Goal: Entertainment & Leisure: Consume media (video, audio)

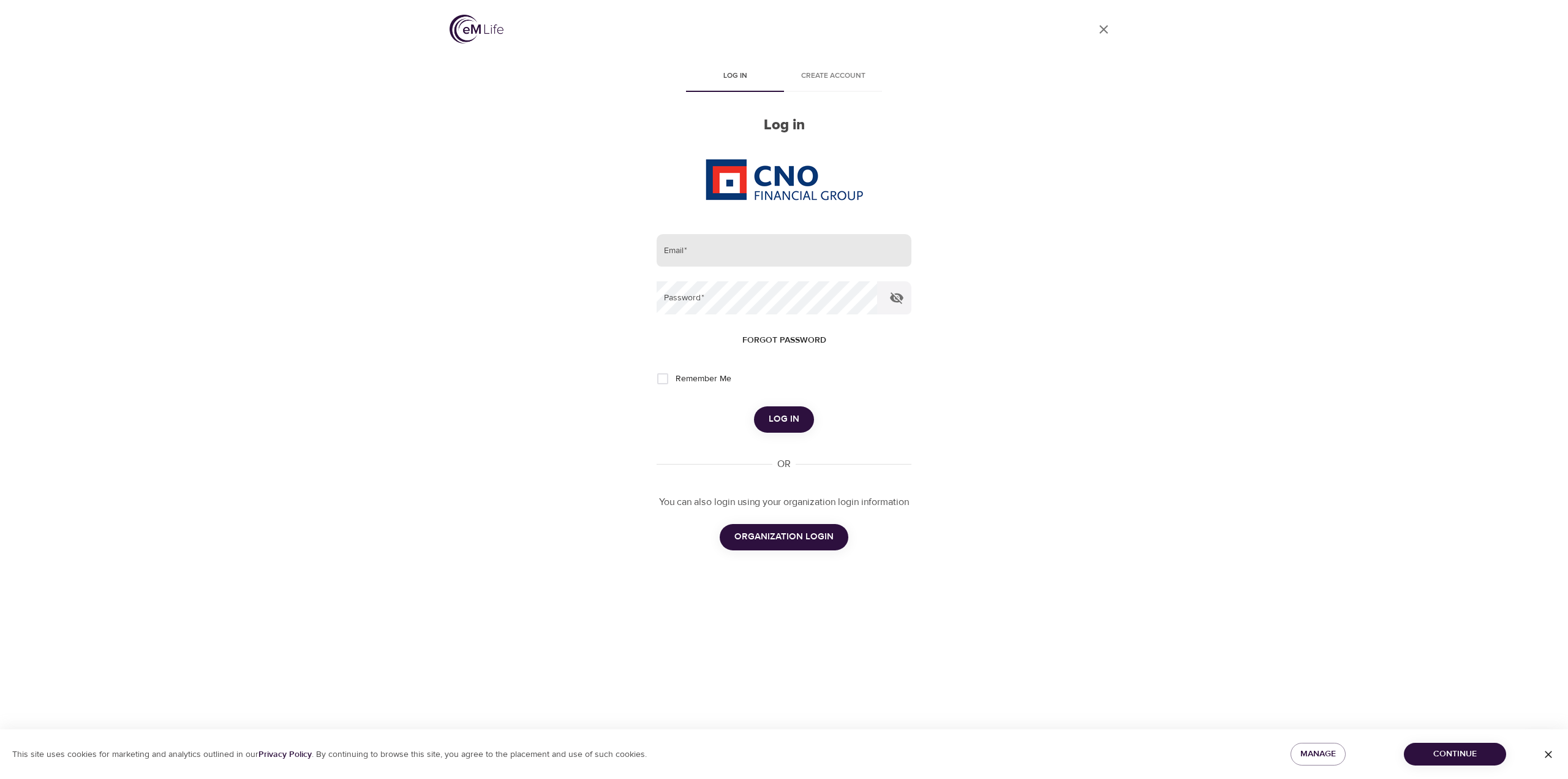
click at [702, 245] on input "email" at bounding box center [784, 250] width 255 height 33
type input "[PERSON_NAME][EMAIL_ADDRESS][PERSON_NAME][DOMAIN_NAME]"
click at [754, 407] on button "Log in" at bounding box center [784, 419] width 60 height 26
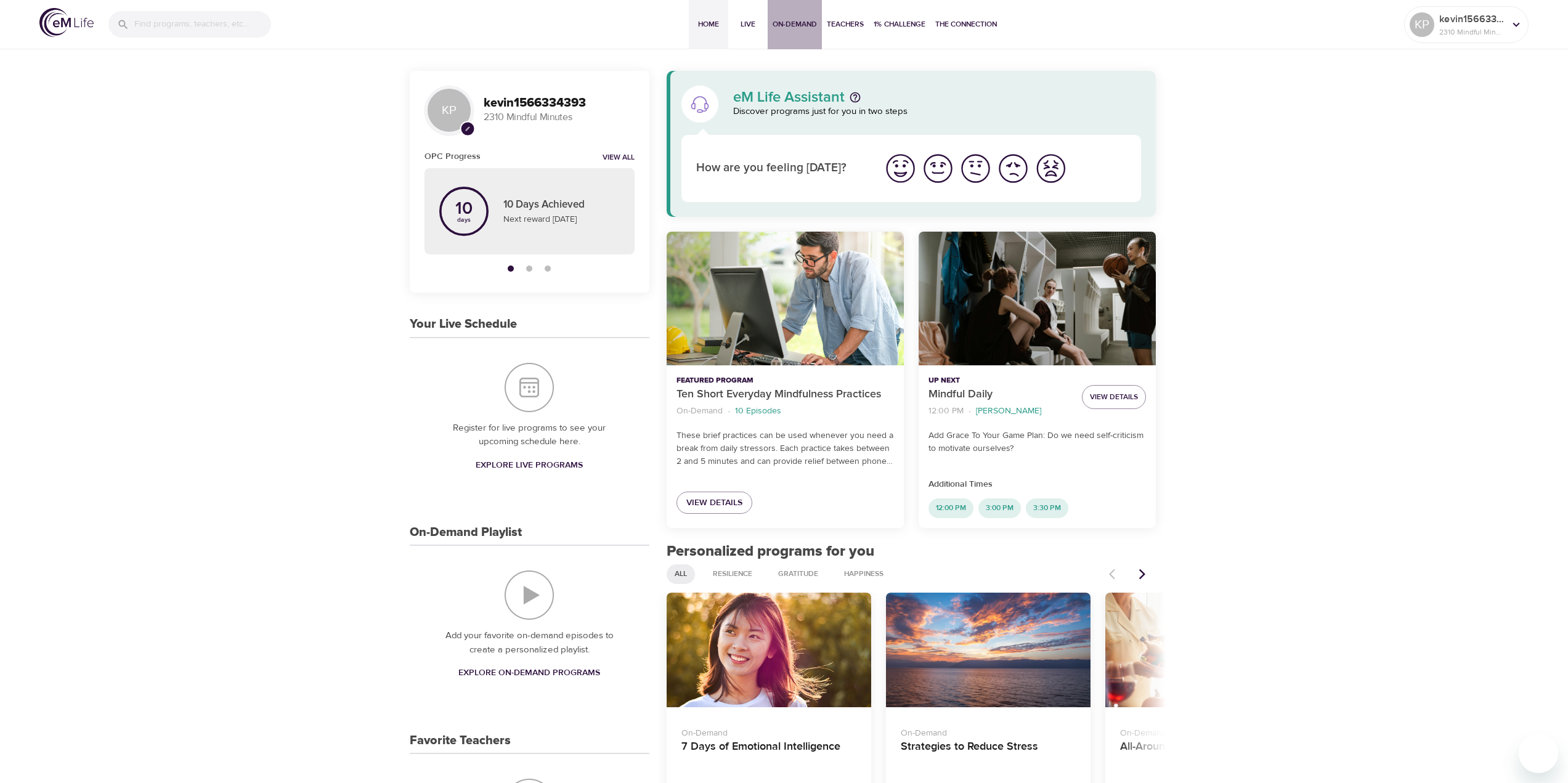
click at [787, 33] on button "On-Demand" at bounding box center [795, 24] width 54 height 49
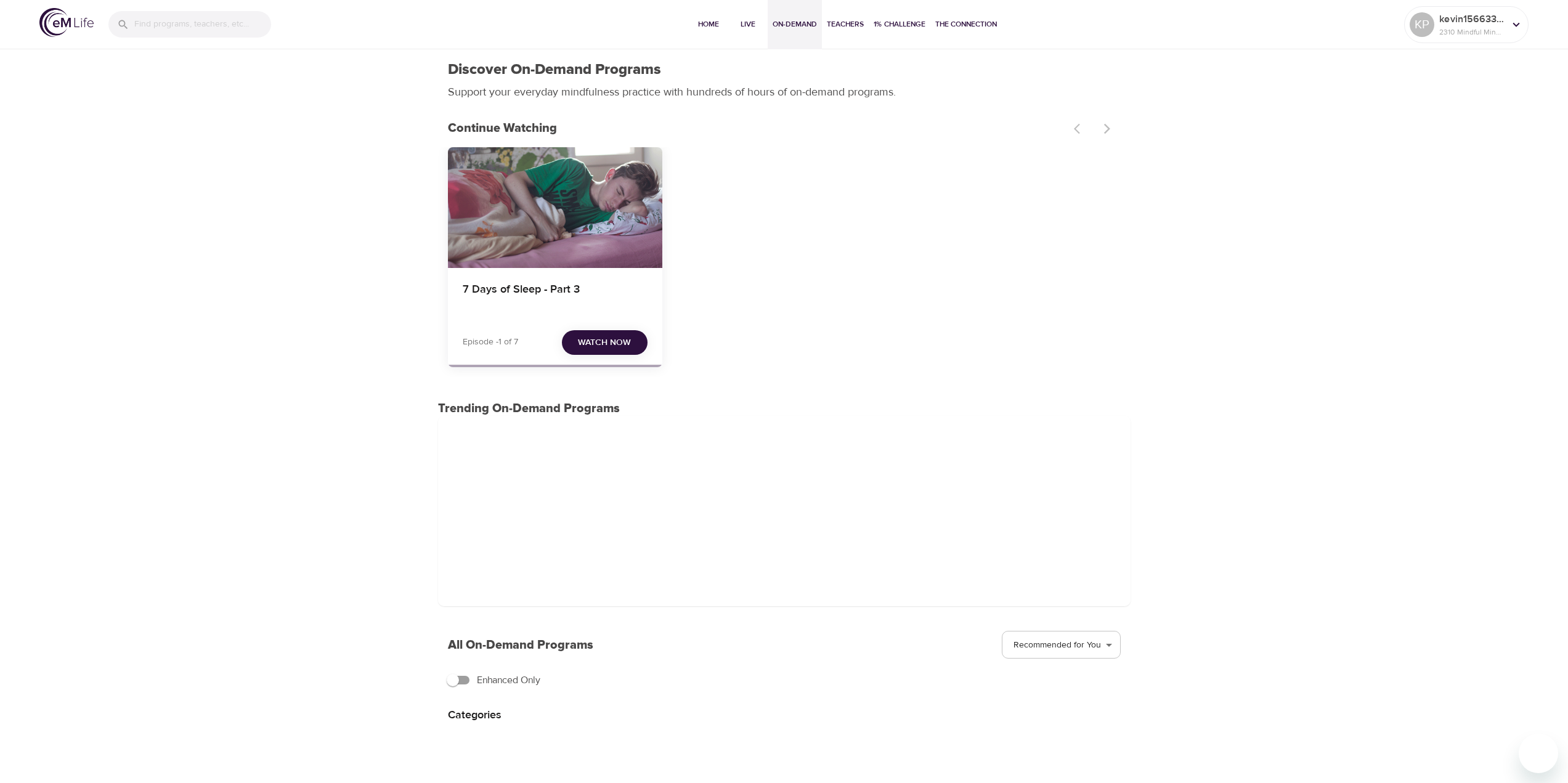
click at [596, 346] on span "Watch Now" at bounding box center [604, 343] width 53 height 15
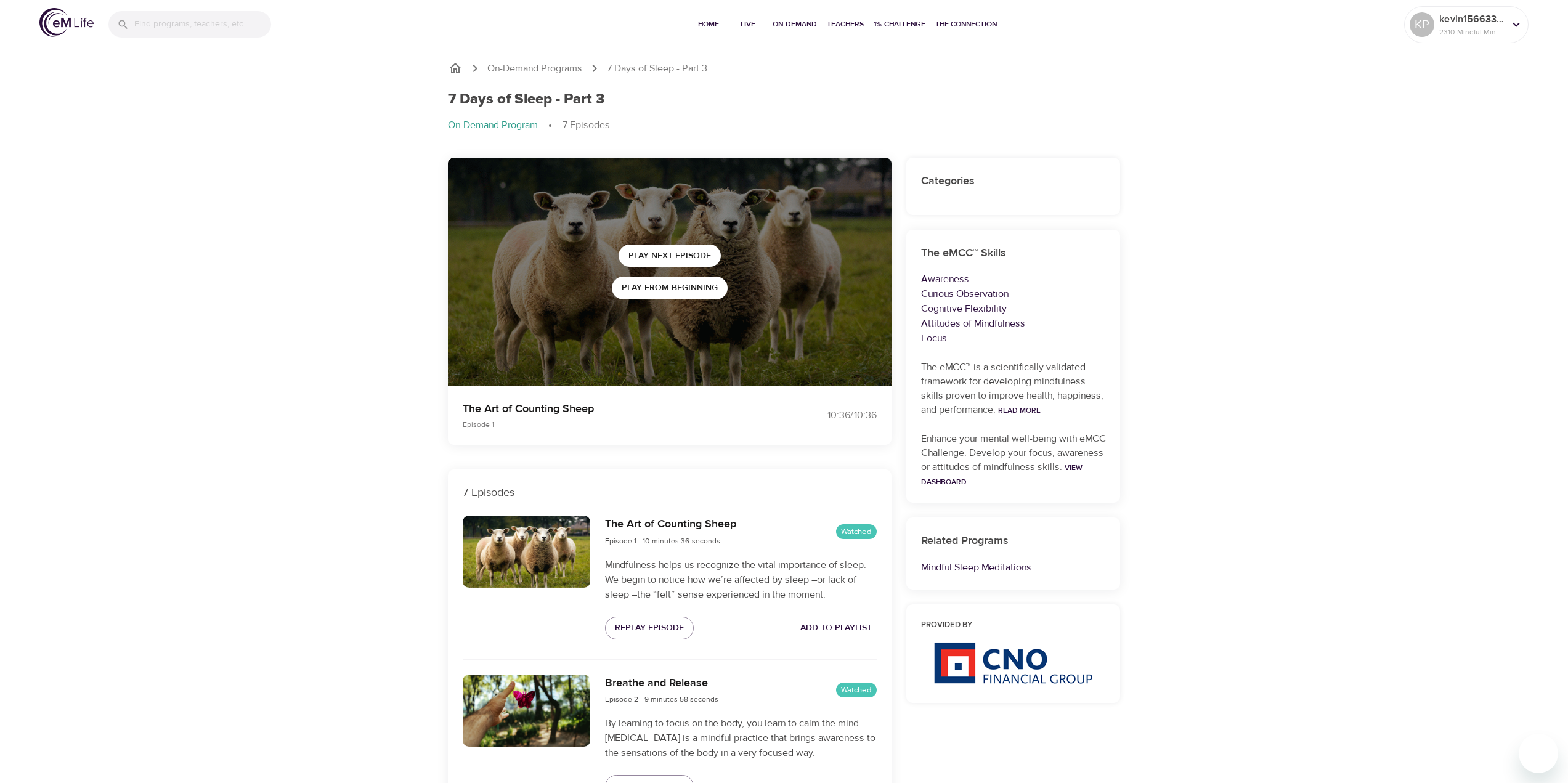
drag, startPoint x: 1235, startPoint y: 433, endPoint x: 1216, endPoint y: 432, distance: 19.0
click at [668, 290] on span "Play from beginning" at bounding box center [670, 288] width 96 height 15
